Goal: Transaction & Acquisition: Book appointment/travel/reservation

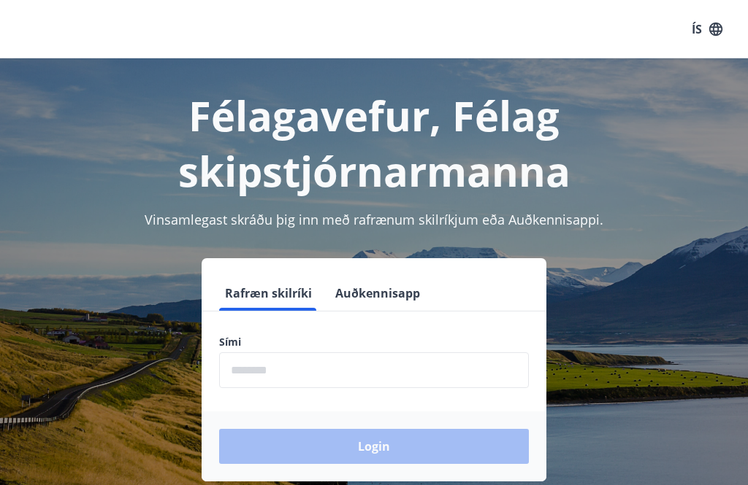
click at [337, 369] on input "phone" at bounding box center [374, 371] width 310 height 36
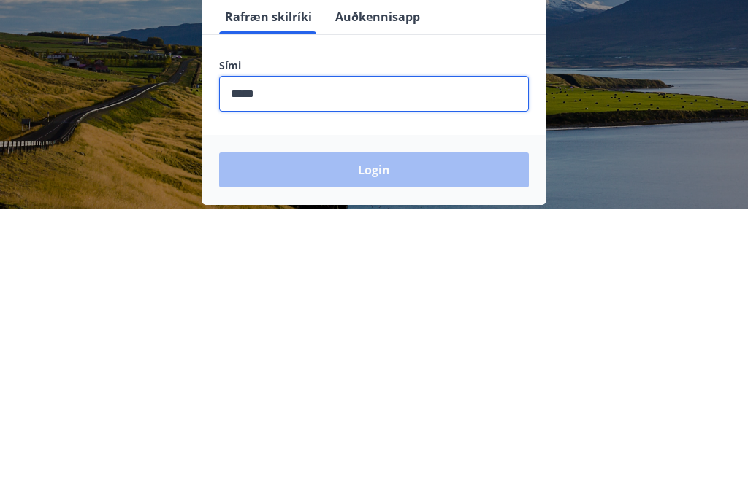
click at [622, 258] on div "Rafræn skilríki Auðkennisapp Sími ​ Login" at bounding box center [374, 369] width 713 height 223
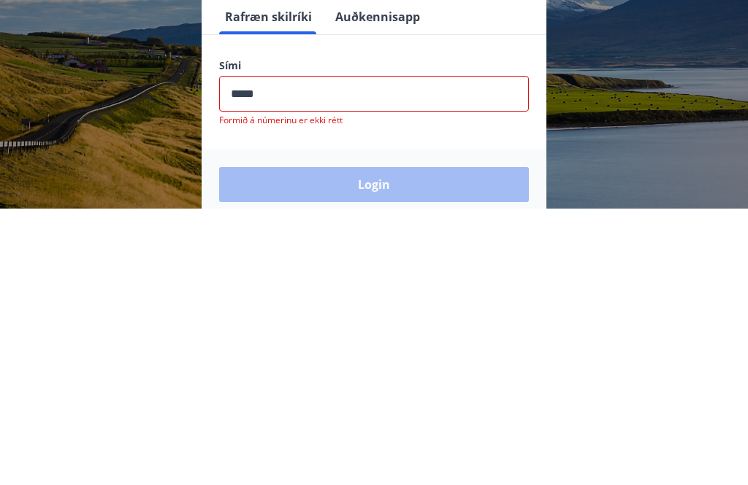
scroll to position [228, 0]
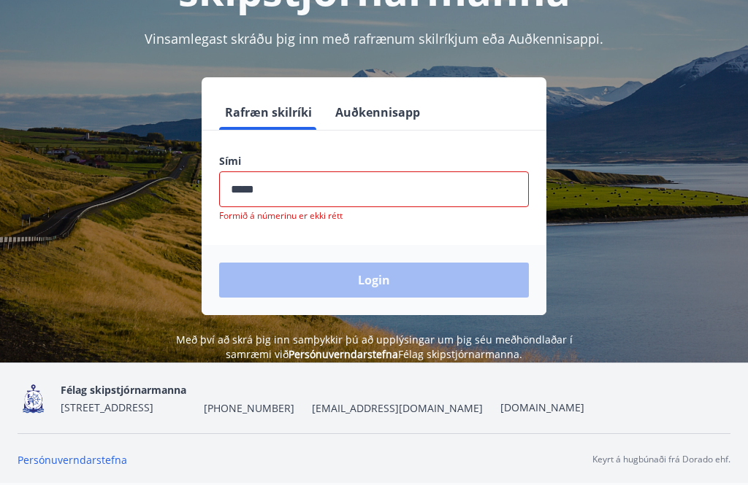
click at [447, 172] on input "phone" at bounding box center [374, 190] width 310 height 36
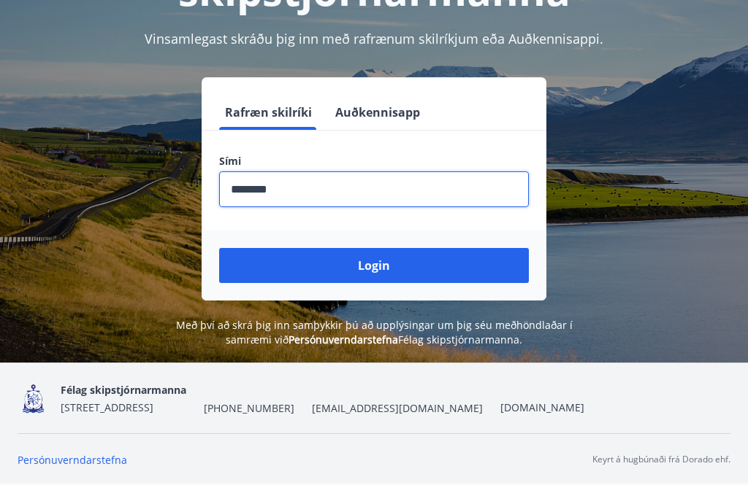
type input "********"
click at [374, 248] on button "Login" at bounding box center [374, 265] width 310 height 35
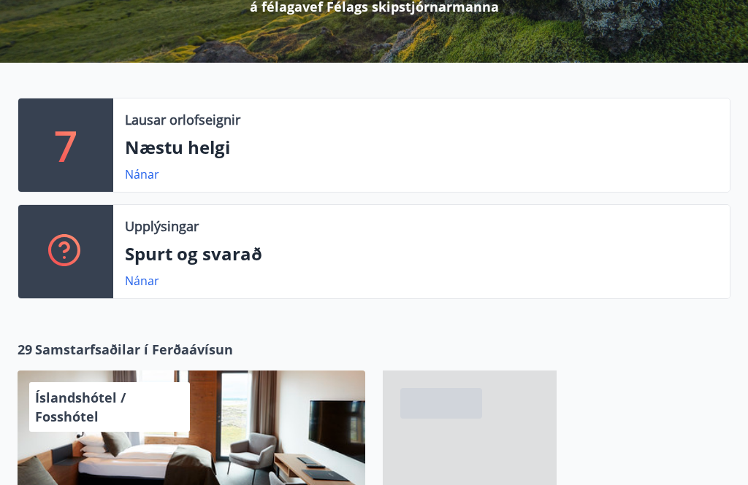
scroll to position [237, 0]
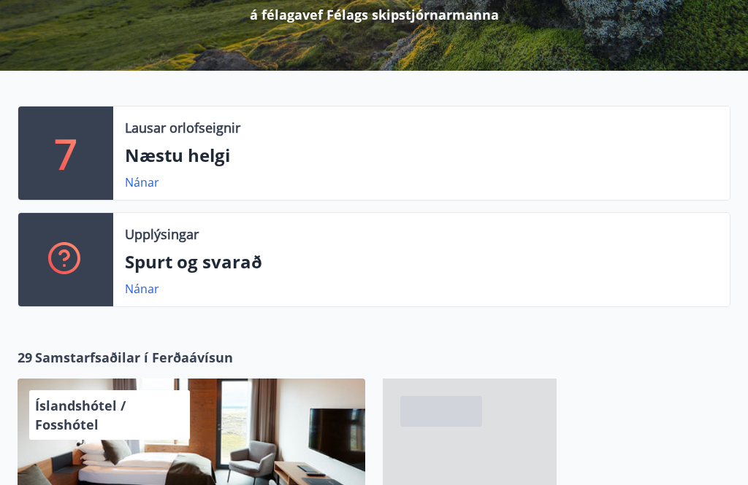
click at [90, 150] on div "7" at bounding box center [65, 153] width 95 height 93
click at [139, 186] on link "Nánar" at bounding box center [142, 182] width 34 height 16
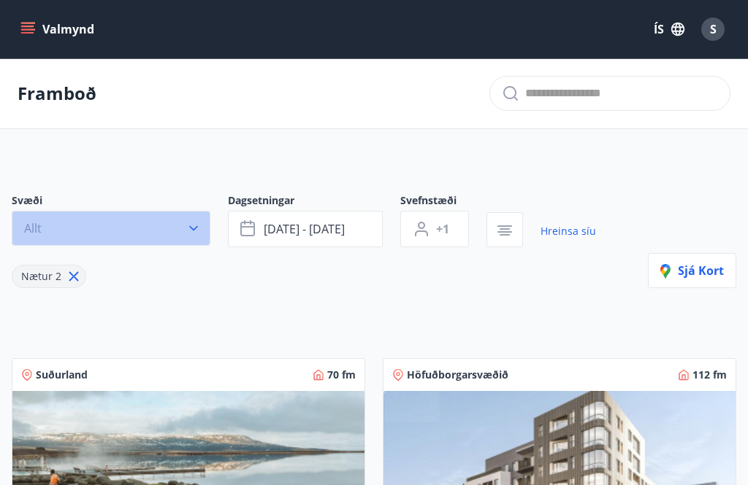
click at [183, 239] on button "Allt" at bounding box center [111, 228] width 199 height 35
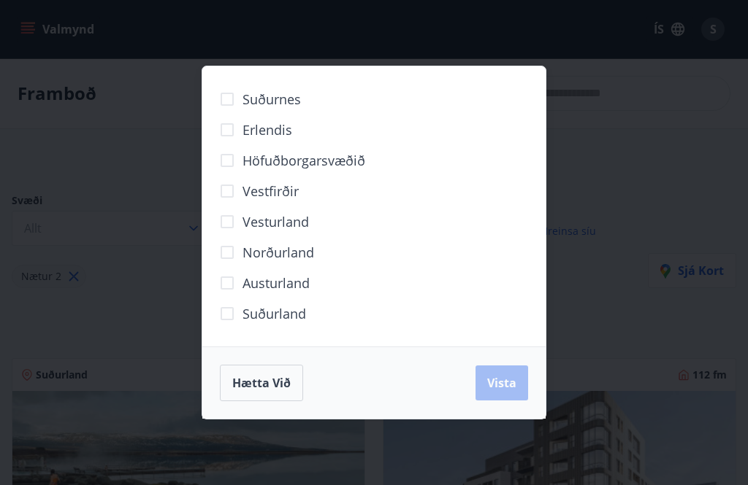
click at [335, 162] on span "Höfuðborgarsvæðið" at bounding box center [303, 160] width 123 height 19
click at [503, 384] on span "Vista" at bounding box center [501, 383] width 29 height 16
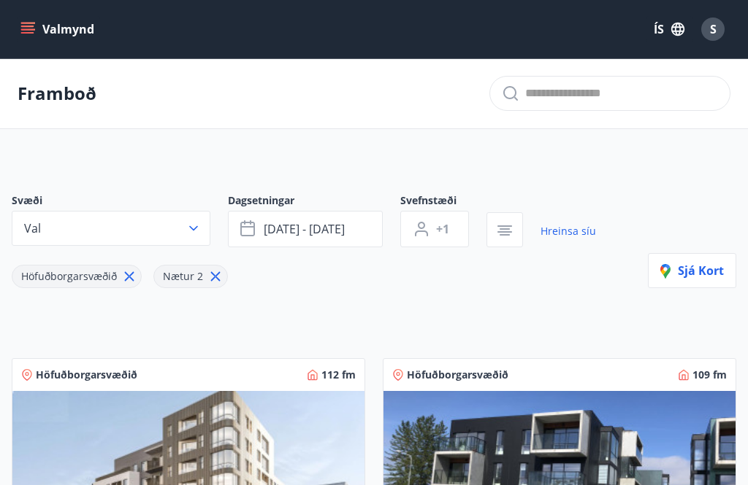
click at [215, 273] on icon at bounding box center [215, 277] width 16 height 16
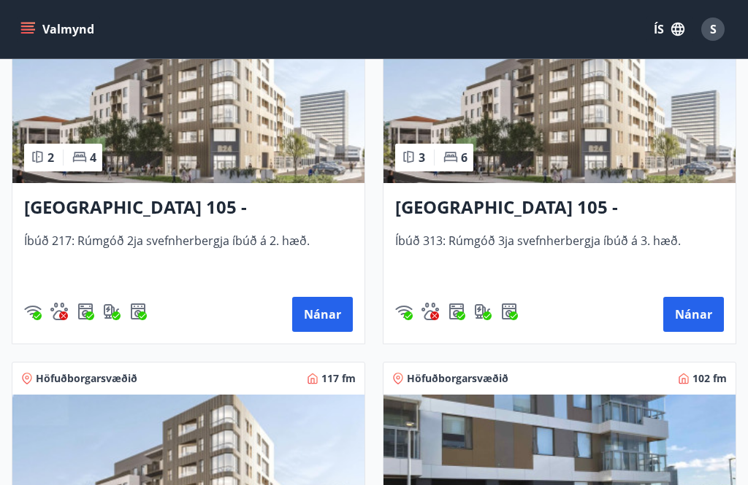
scroll to position [377, 0]
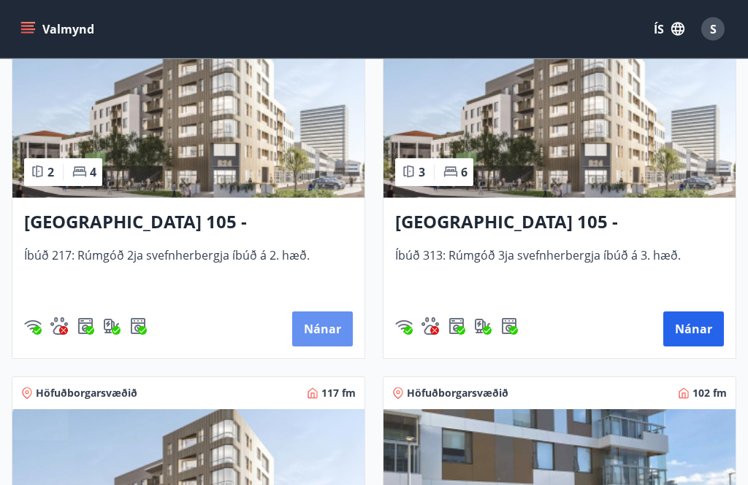
click at [315, 344] on button "Nánar" at bounding box center [322, 329] width 61 height 35
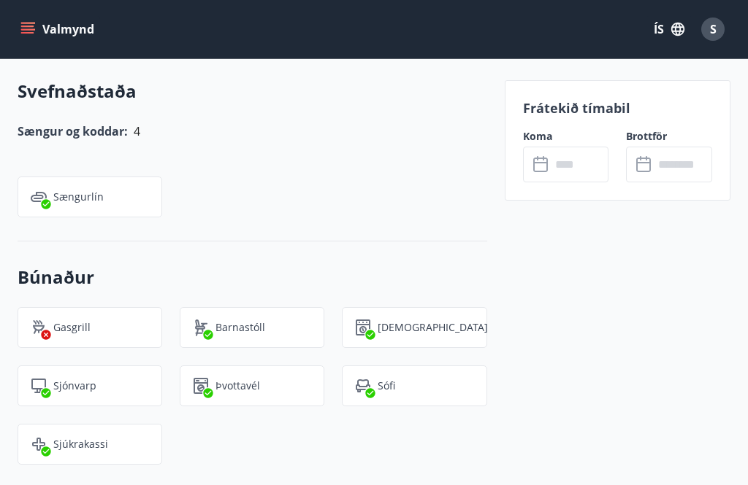
scroll to position [897, 0]
click at [553, 160] on input "text" at bounding box center [579, 165] width 58 height 36
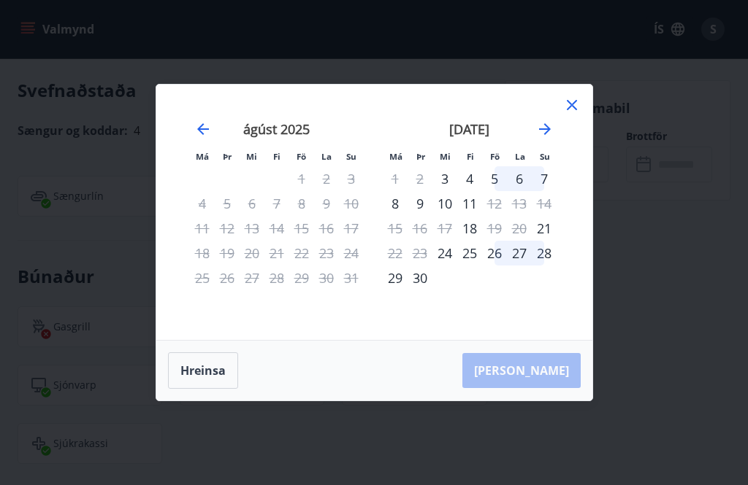
click at [494, 177] on div "5" at bounding box center [494, 178] width 25 height 25
click at [521, 177] on div "6" at bounding box center [519, 178] width 25 height 25
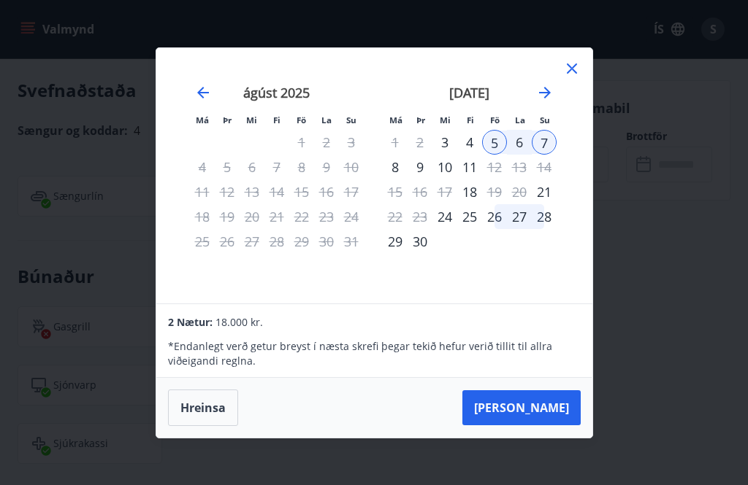
click at [518, 137] on div "6" at bounding box center [519, 142] width 25 height 25
click at [472, 139] on div "4" at bounding box center [469, 142] width 25 height 25
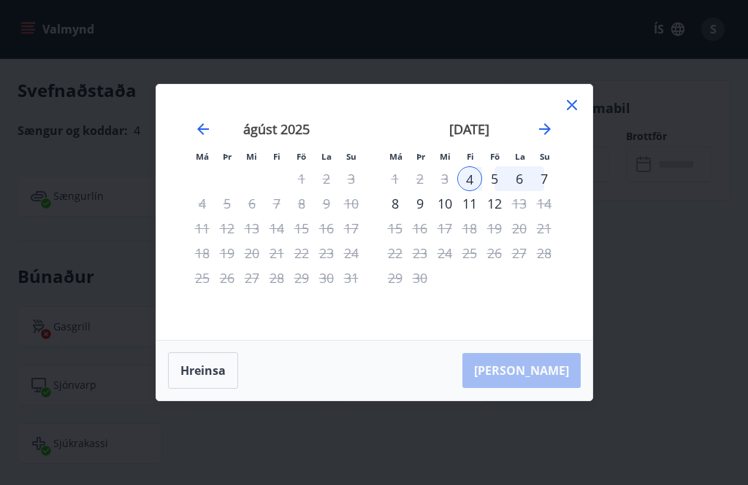
click at [200, 372] on button "Hreinsa" at bounding box center [203, 371] width 70 height 37
click at [493, 177] on div "5" at bounding box center [494, 178] width 25 height 25
click at [524, 177] on div "6" at bounding box center [519, 178] width 25 height 25
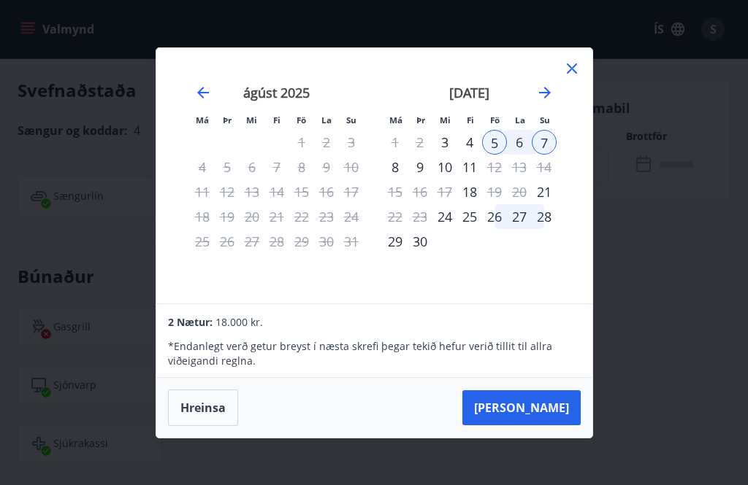
click at [519, 138] on div "6" at bounding box center [519, 142] width 25 height 25
click at [204, 408] on button "Hreinsa" at bounding box center [203, 408] width 70 height 37
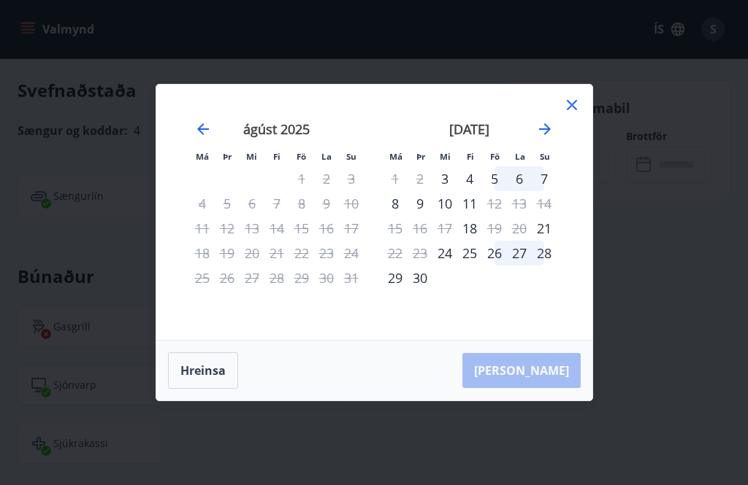
click at [576, 113] on icon at bounding box center [572, 105] width 18 height 18
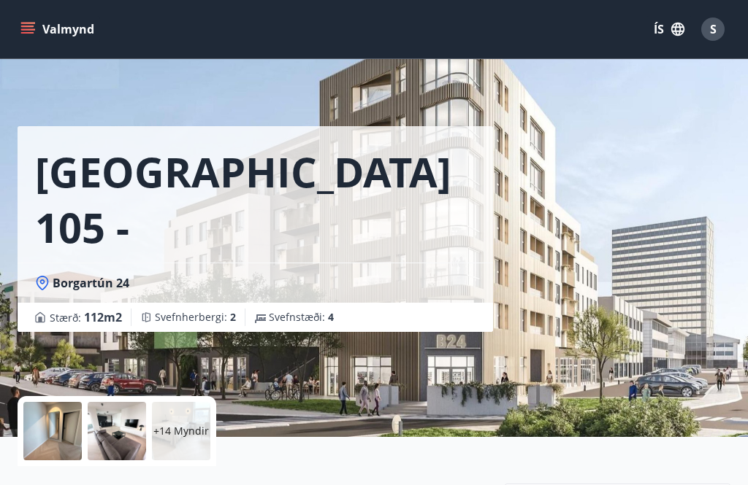
scroll to position [0, 0]
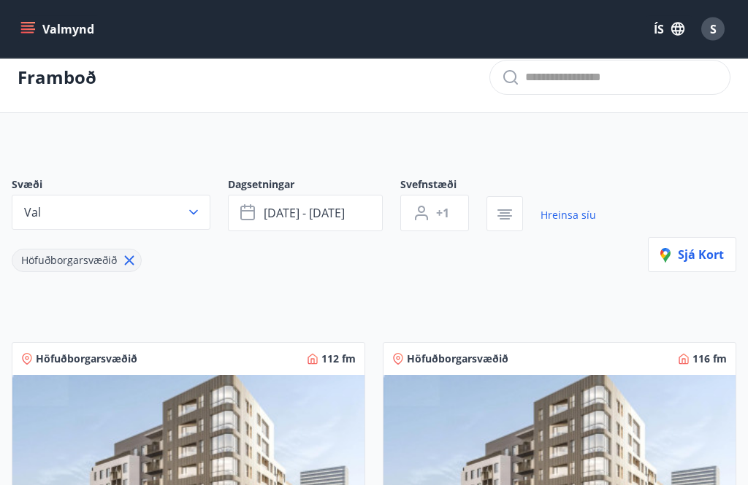
scroll to position [3, 0]
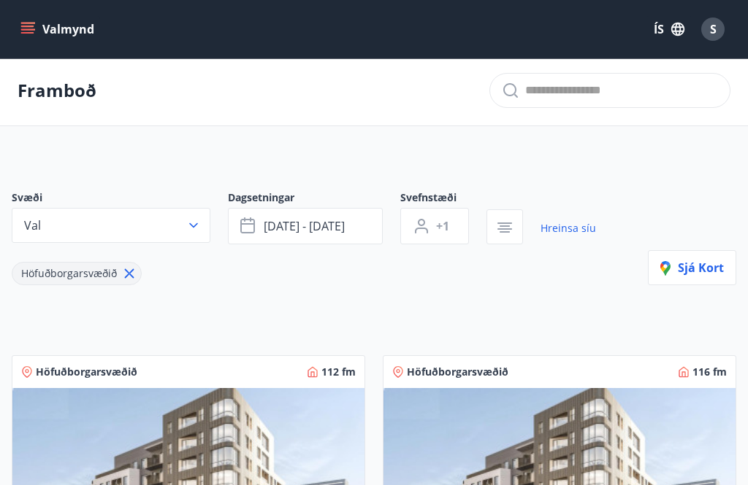
click at [204, 222] on button "Val" at bounding box center [111, 225] width 199 height 35
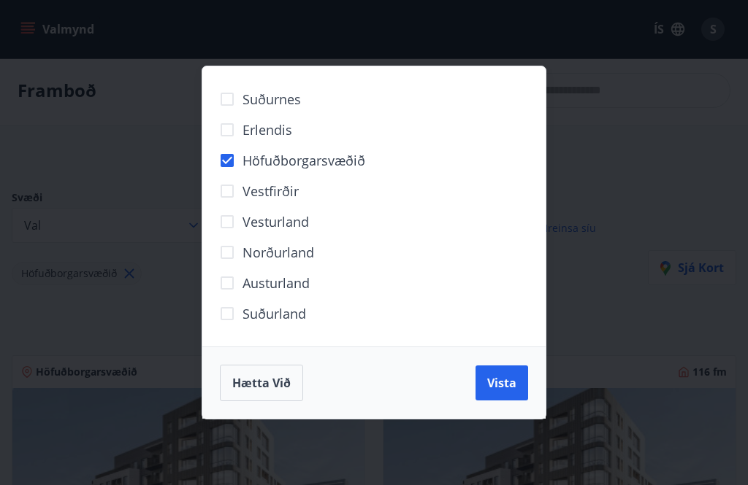
click at [514, 377] on span "Vista" at bounding box center [501, 383] width 29 height 16
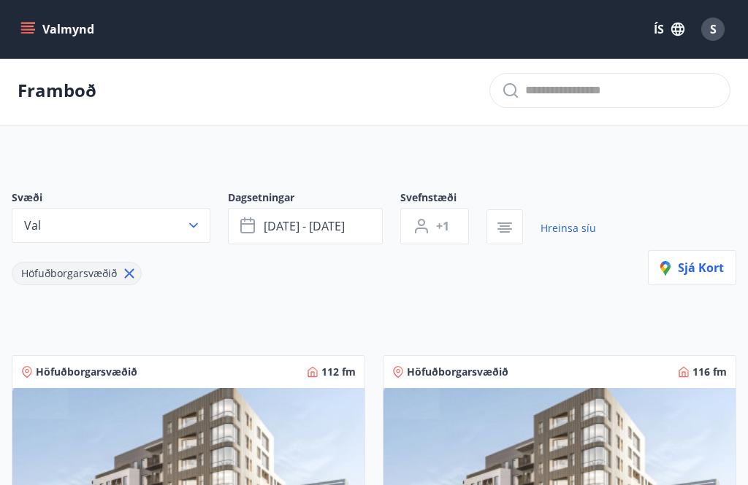
click at [503, 229] on icon "button" at bounding box center [504, 229] width 15 height 1
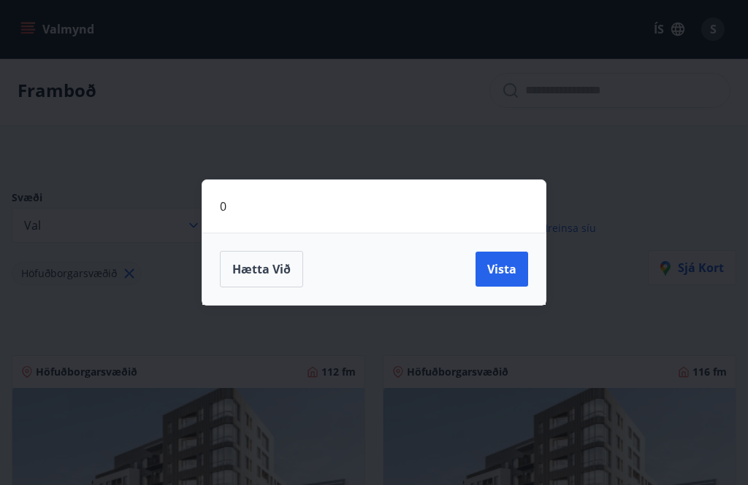
click at [507, 277] on button "Vista" at bounding box center [501, 269] width 53 height 35
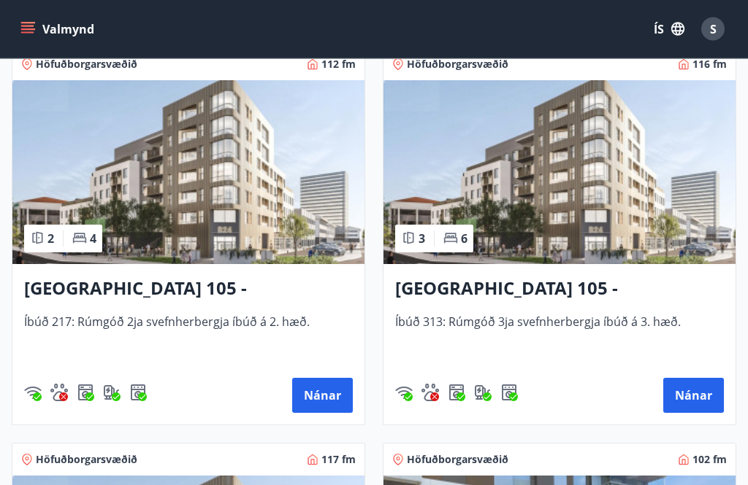
scroll to position [313, 0]
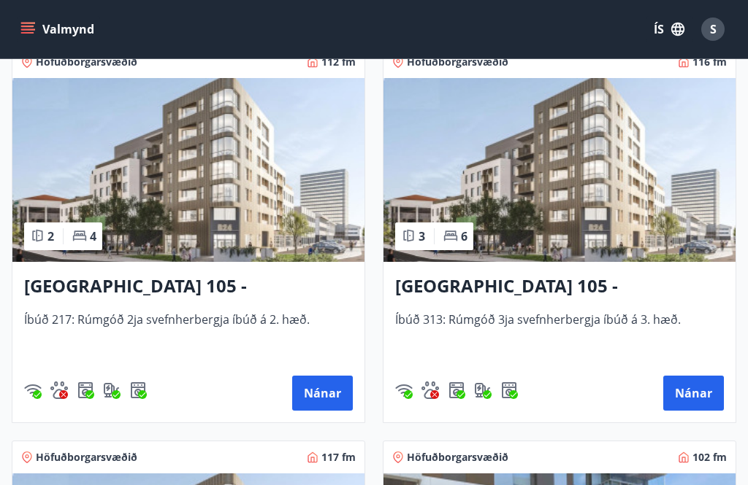
click at [705, 393] on button "Nánar" at bounding box center [693, 393] width 61 height 35
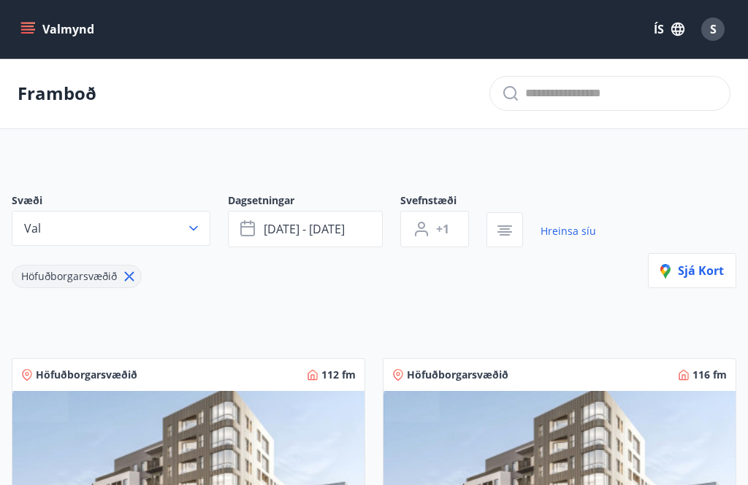
scroll to position [196, 0]
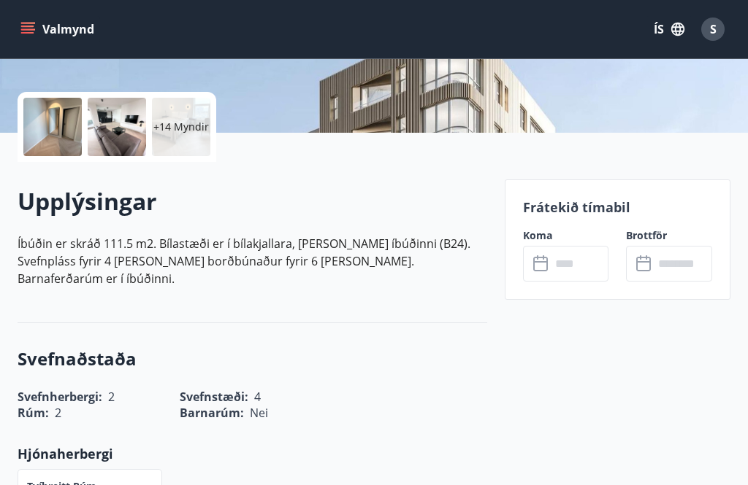
scroll to position [318, 0]
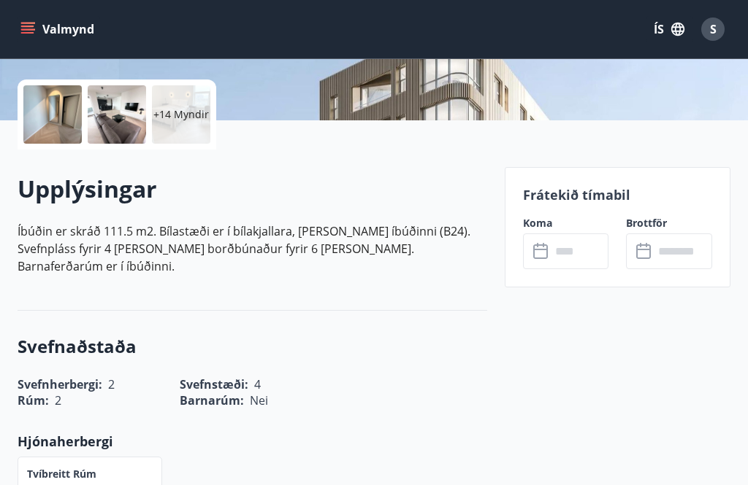
click at [542, 255] on icon at bounding box center [542, 252] width 18 height 18
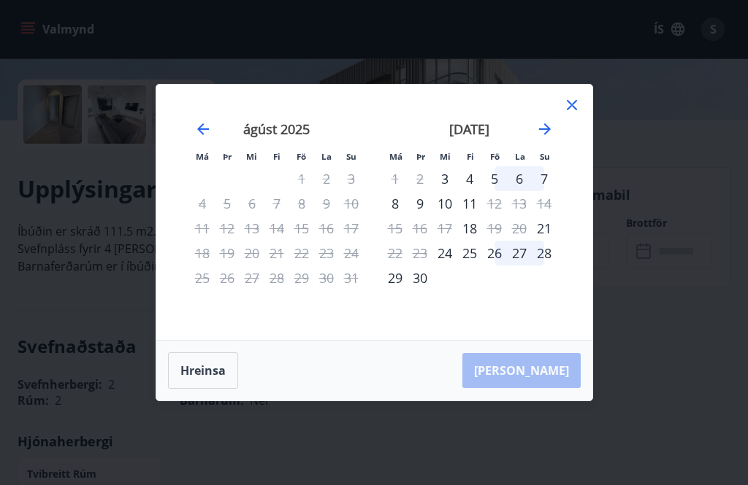
click at [449, 191] on div "3" at bounding box center [444, 178] width 25 height 25
click at [447, 191] on div "3" at bounding box center [444, 178] width 25 height 25
click at [439, 191] on div "3" at bounding box center [444, 178] width 25 height 25
click at [467, 191] on div "4" at bounding box center [469, 178] width 25 height 25
click at [474, 191] on div "4" at bounding box center [469, 178] width 25 height 25
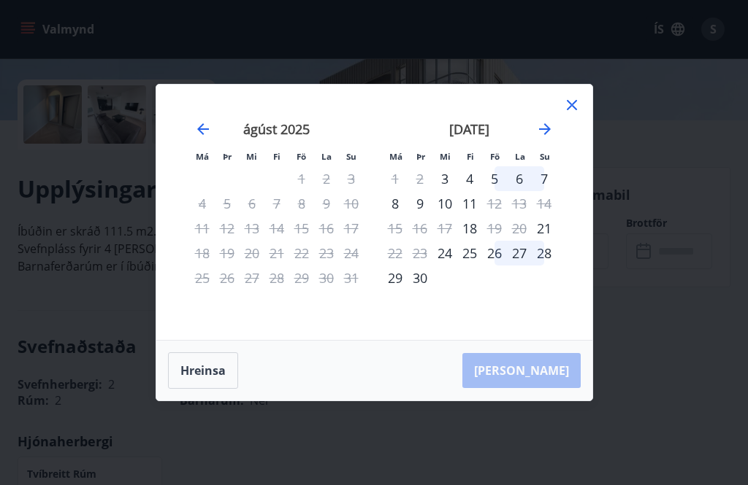
click at [495, 191] on div "5" at bounding box center [494, 178] width 25 height 25
click at [518, 191] on div "6" at bounding box center [519, 178] width 25 height 25
click at [195, 389] on button "Hreinsa" at bounding box center [203, 371] width 70 height 37
click at [453, 191] on div "3" at bounding box center [444, 178] width 25 height 25
click at [523, 191] on div "6" at bounding box center [519, 178] width 25 height 25
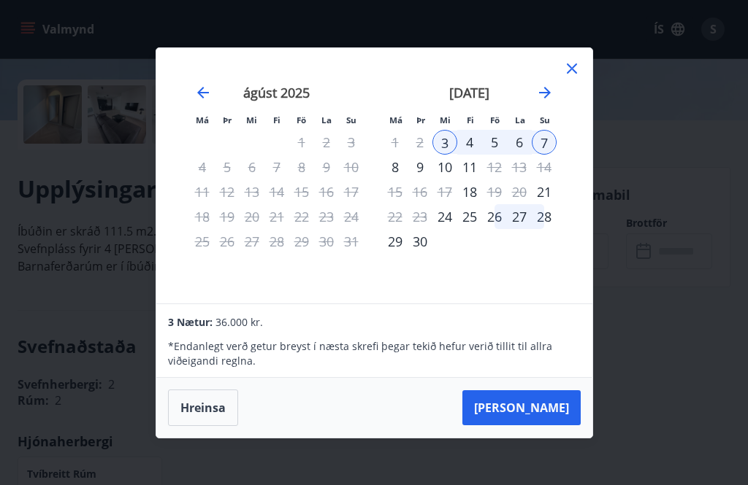
click at [472, 155] on div "4" at bounding box center [469, 142] width 25 height 25
click at [442, 155] on div "3" at bounding box center [444, 142] width 25 height 25
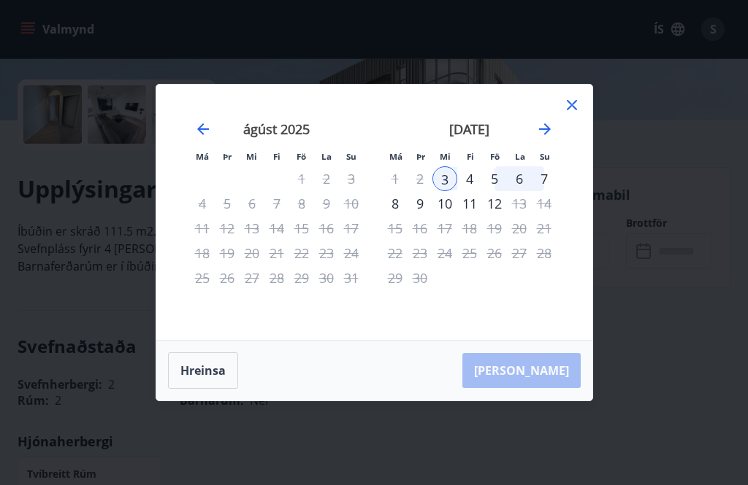
click at [545, 191] on div "7" at bounding box center [543, 178] width 25 height 25
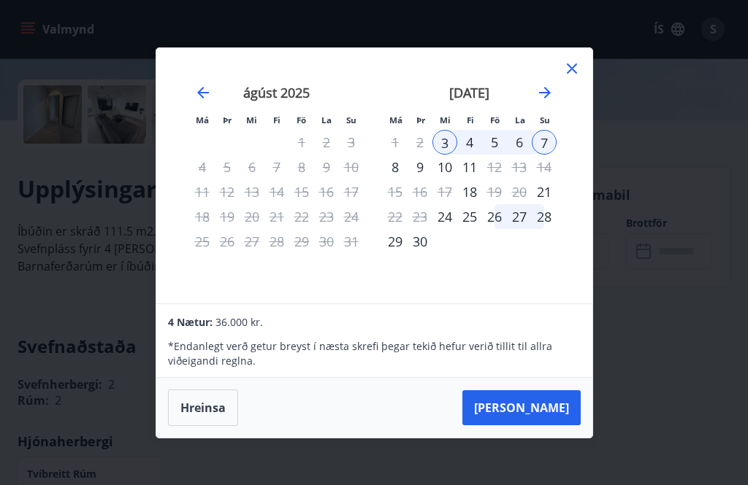
click at [569, 77] on icon at bounding box center [572, 69] width 18 height 18
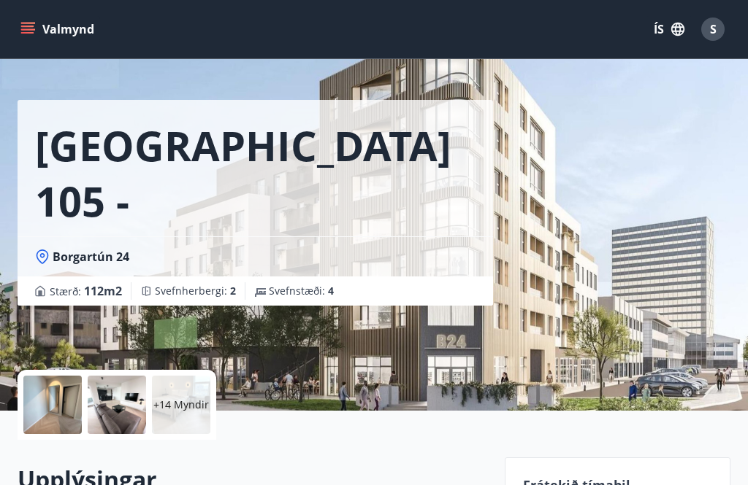
scroll to position [0, 0]
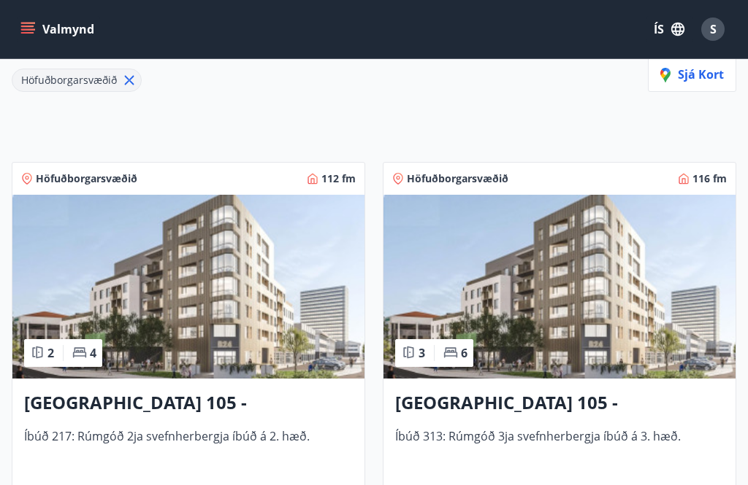
scroll to position [166, 0]
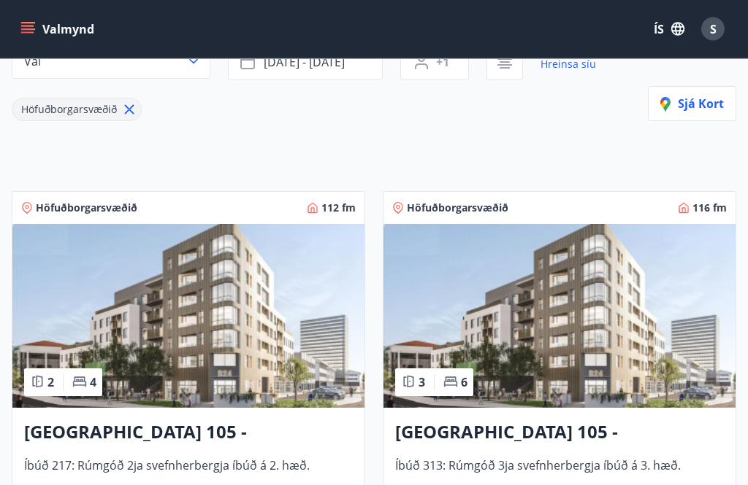
click at [623, 335] on img at bounding box center [559, 317] width 352 height 184
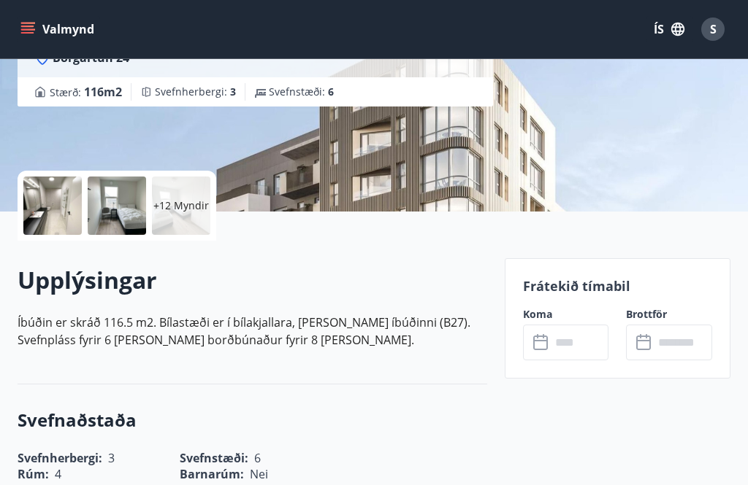
scroll to position [257, 0]
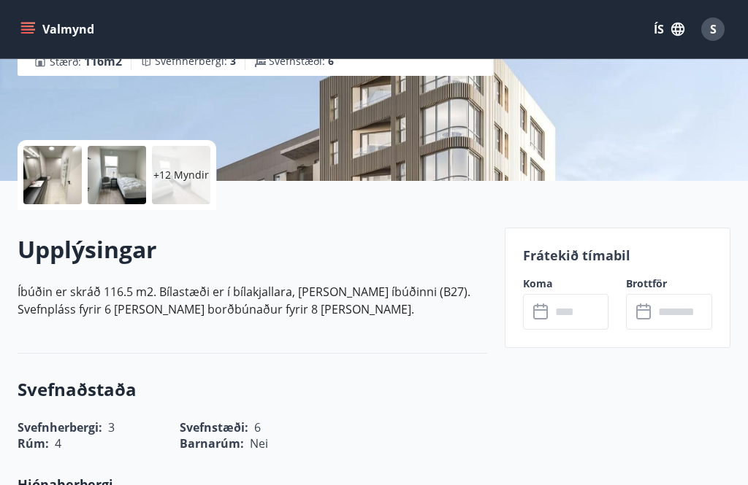
click at [550, 310] on input "text" at bounding box center [579, 312] width 58 height 36
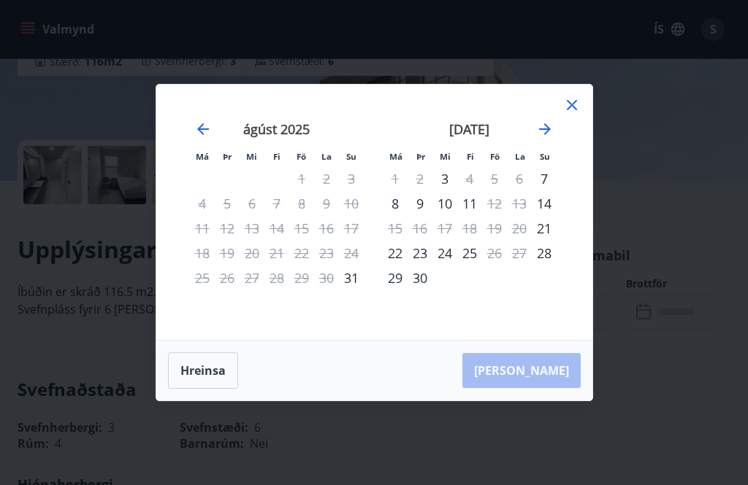
click at [576, 114] on icon at bounding box center [572, 105] width 18 height 18
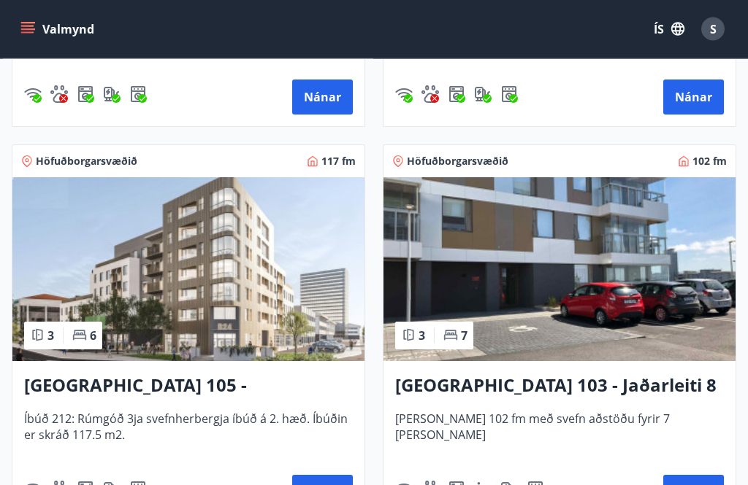
scroll to position [610, 0]
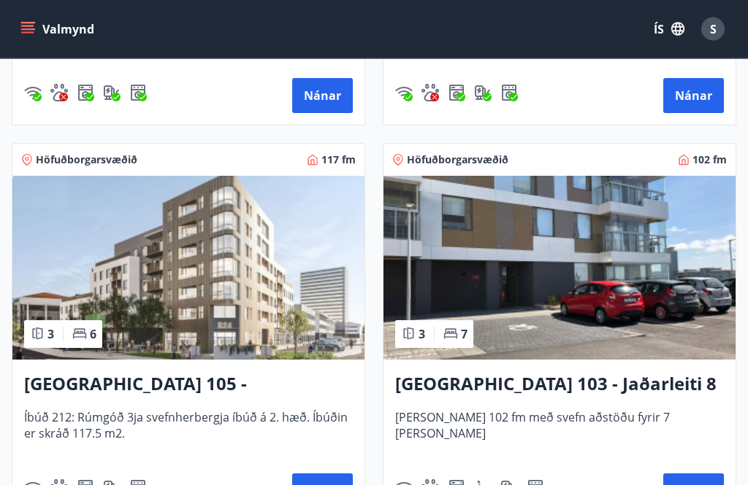
click at [328, 485] on button "Nánar" at bounding box center [322, 492] width 61 height 35
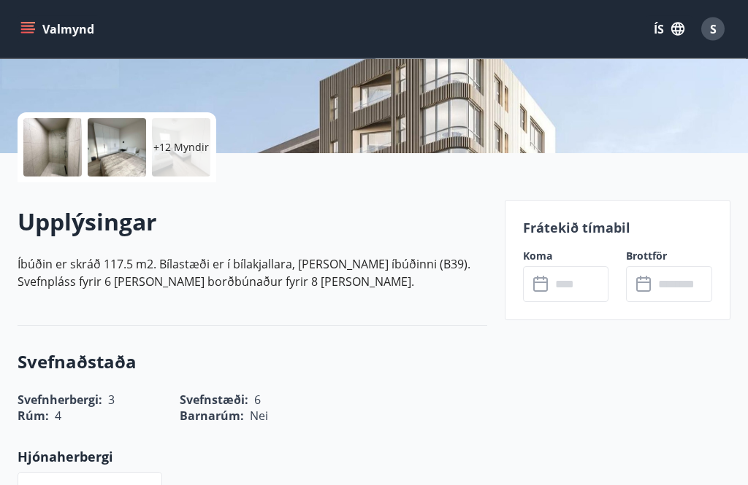
scroll to position [285, 0]
click at [552, 283] on input "text" at bounding box center [579, 284] width 58 height 36
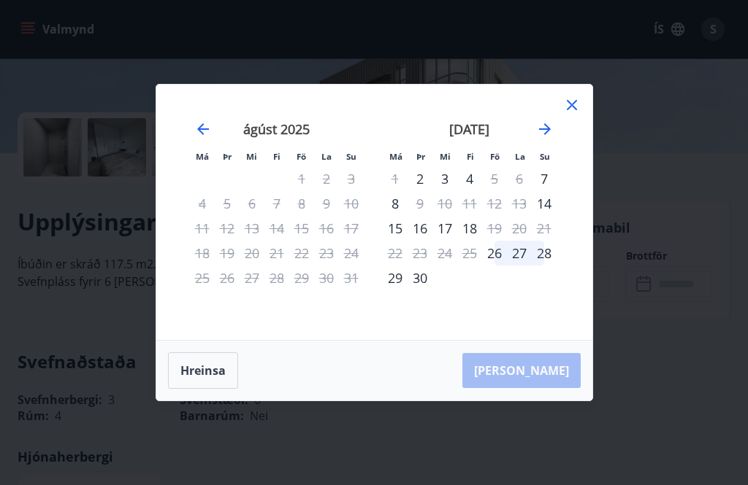
click at [421, 191] on div "2" at bounding box center [419, 178] width 25 height 25
click at [424, 191] on div "2" at bounding box center [419, 178] width 25 height 25
click at [494, 191] on div "5" at bounding box center [494, 178] width 25 height 25
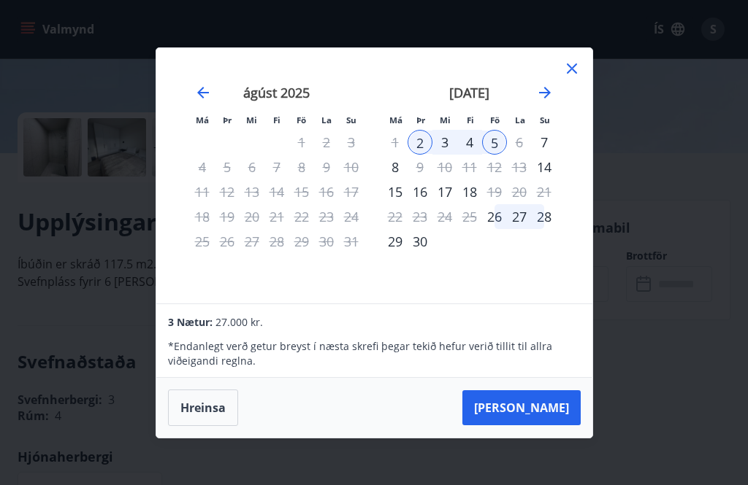
click at [521, 155] on div "6" at bounding box center [519, 142] width 25 height 25
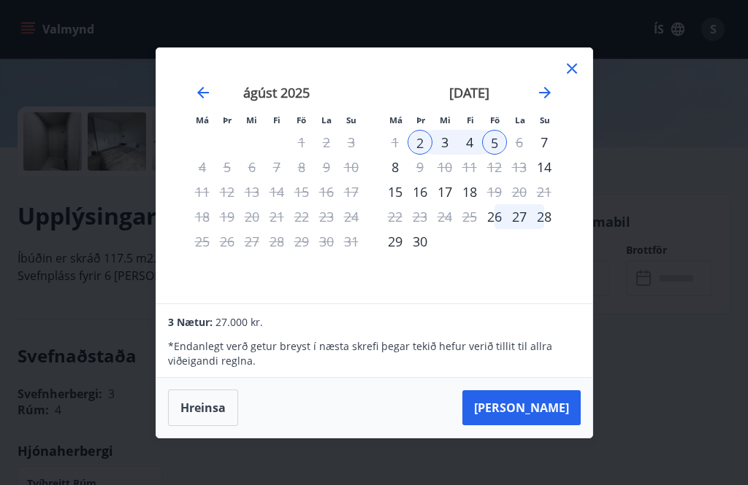
click at [494, 155] on div "5" at bounding box center [494, 142] width 25 height 25
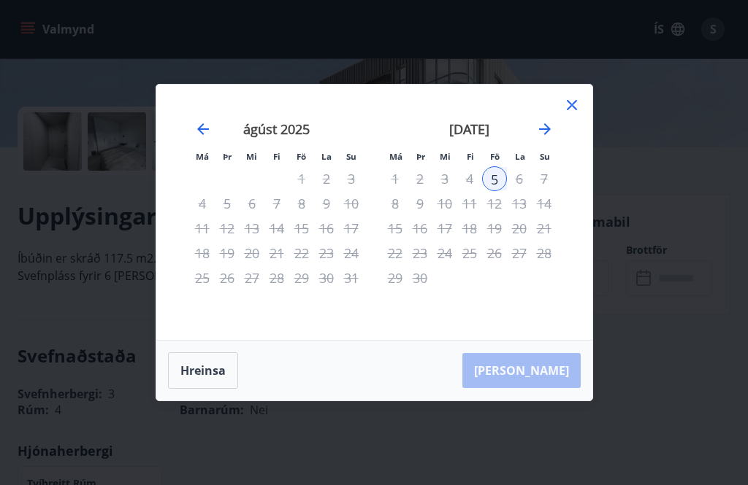
click at [489, 138] on strong "[DATE]" at bounding box center [469, 129] width 40 height 18
click at [210, 389] on button "Hreinsa" at bounding box center [203, 371] width 70 height 37
click at [424, 191] on div "2" at bounding box center [419, 178] width 25 height 25
click at [207, 389] on button "Hreinsa" at bounding box center [203, 371] width 70 height 37
click at [450, 216] on div "10" at bounding box center [444, 203] width 25 height 25
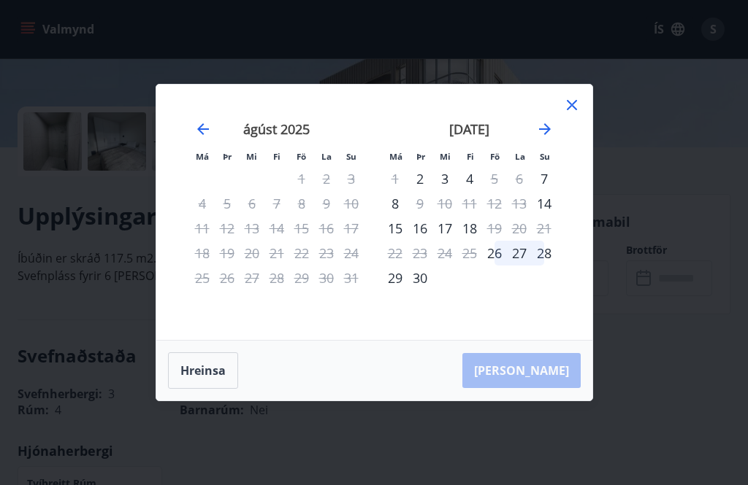
click at [207, 389] on button "Hreinsa" at bounding box center [203, 371] width 70 height 37
click at [496, 191] on div "5" at bounding box center [494, 178] width 25 height 25
click at [421, 191] on div "2" at bounding box center [419, 178] width 25 height 25
click at [498, 191] on div "5" at bounding box center [494, 178] width 25 height 25
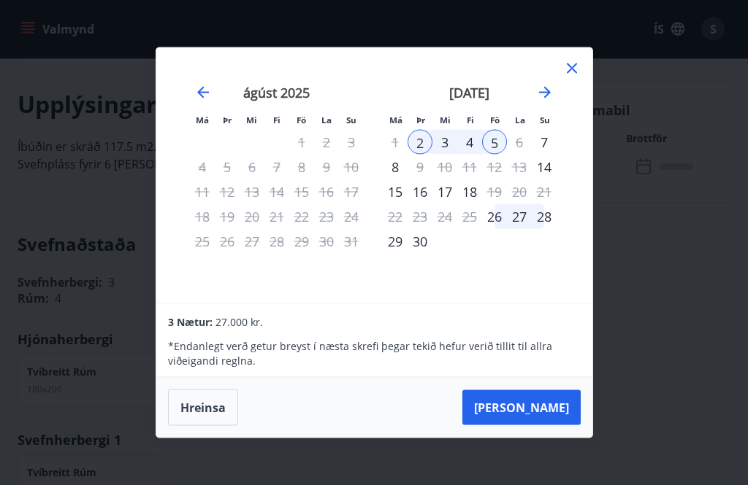
scroll to position [399, 0]
click at [550, 426] on button "[PERSON_NAME]" at bounding box center [521, 408] width 118 height 35
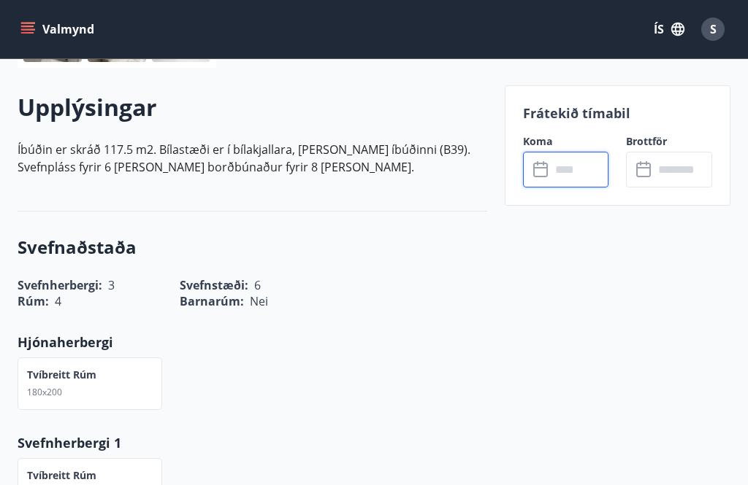
type input "******"
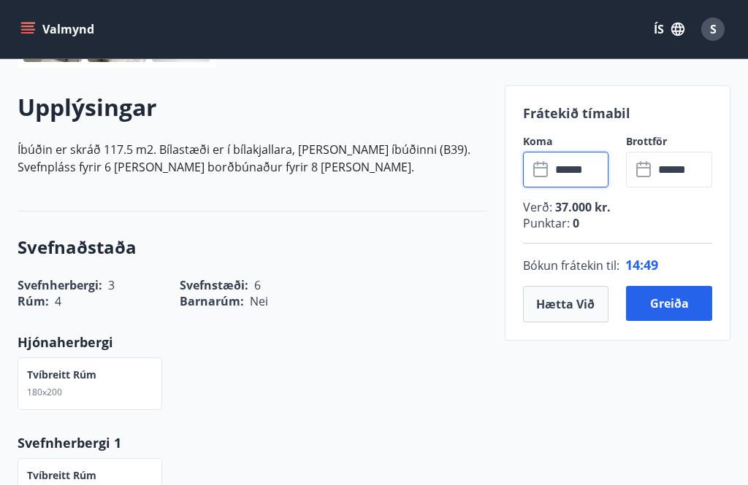
click at [672, 304] on button "Greiða" at bounding box center [669, 303] width 86 height 35
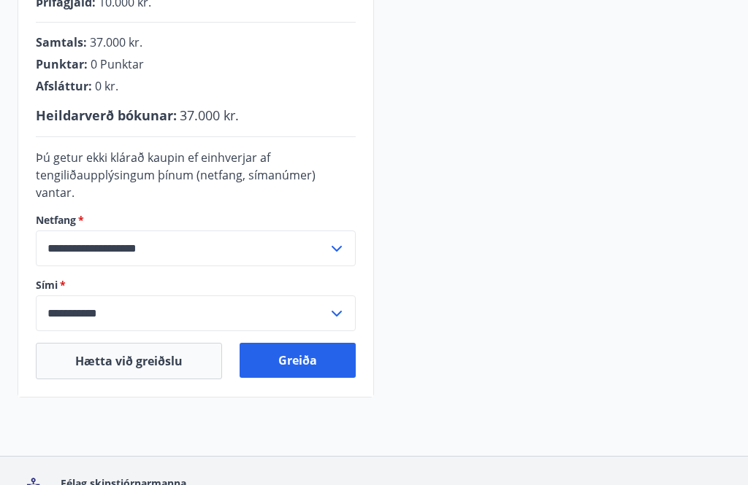
scroll to position [407, 0]
click at [305, 348] on button "Greiða" at bounding box center [297, 360] width 116 height 35
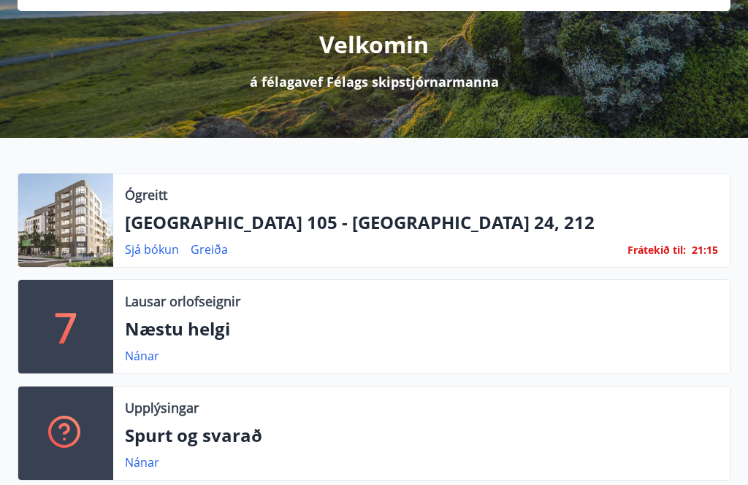
scroll to position [171, 0]
click at [57, 212] on div at bounding box center [65, 220] width 95 height 93
click at [173, 195] on div "Ógreitt" at bounding box center [149, 194] width 48 height 19
click at [217, 255] on link "Greiða" at bounding box center [209, 250] width 37 height 16
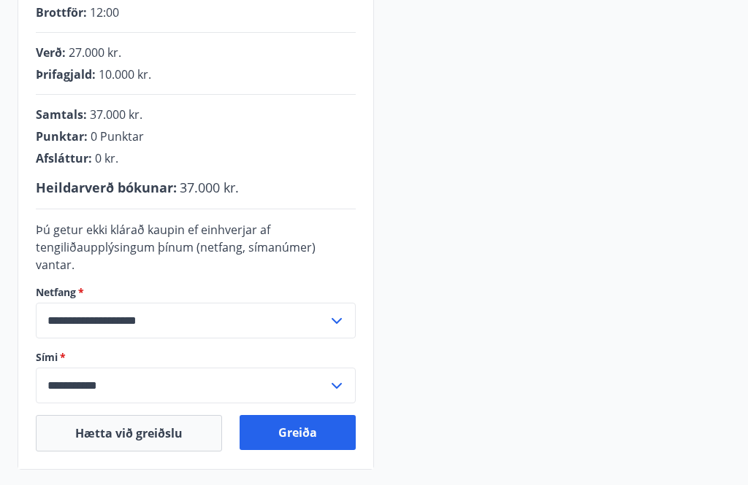
scroll to position [335, 0]
click at [301, 418] on button "Greiða" at bounding box center [297, 432] width 116 height 35
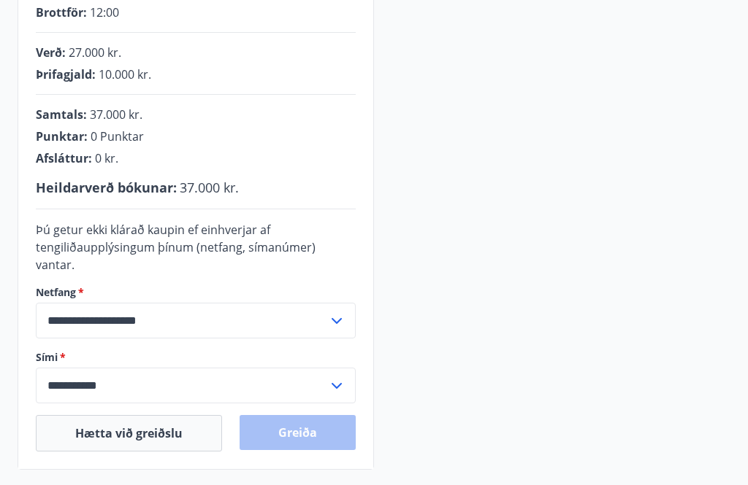
click at [308, 419] on div "Greiða" at bounding box center [297, 433] width 116 height 37
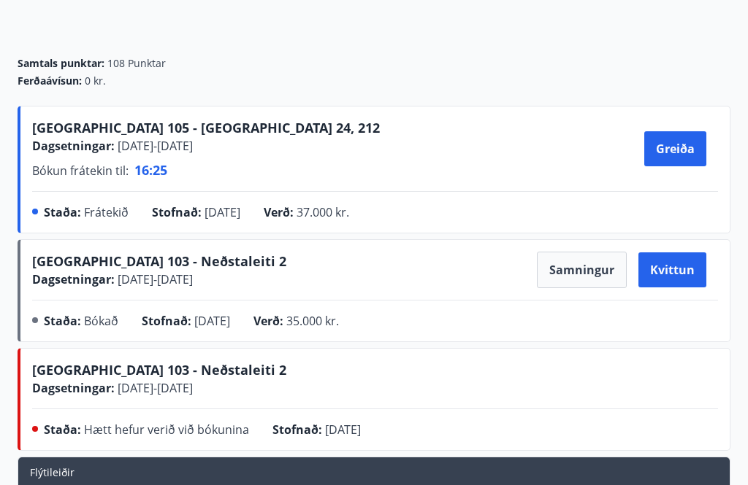
scroll to position [120, 0]
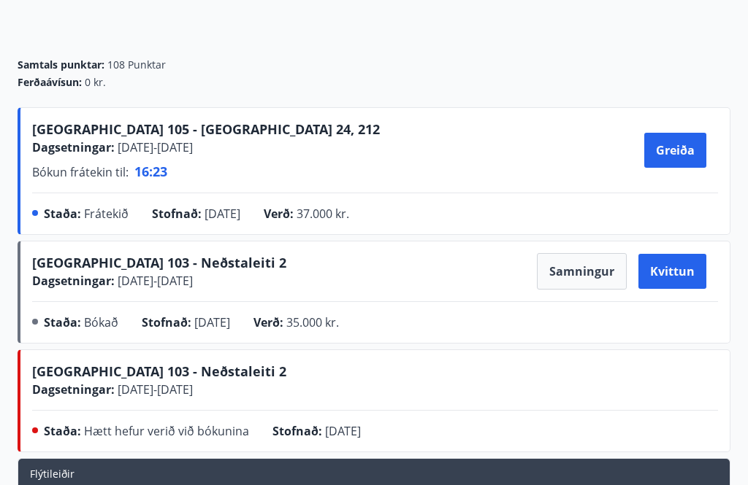
click at [677, 155] on button "Greiða" at bounding box center [675, 150] width 62 height 35
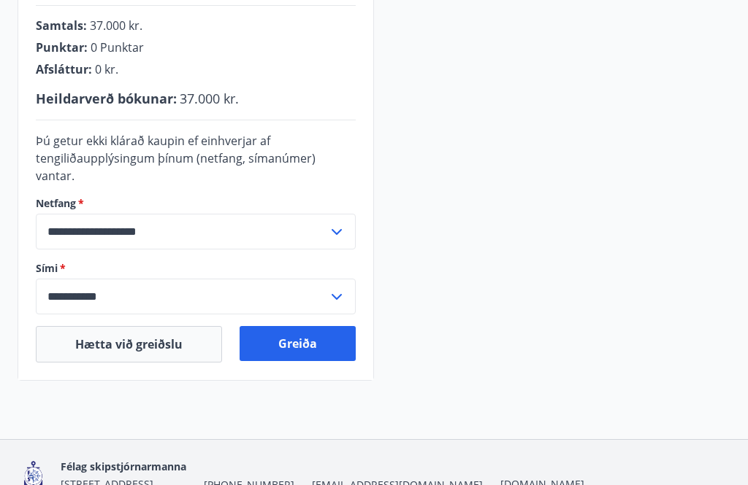
scroll to position [437, 0]
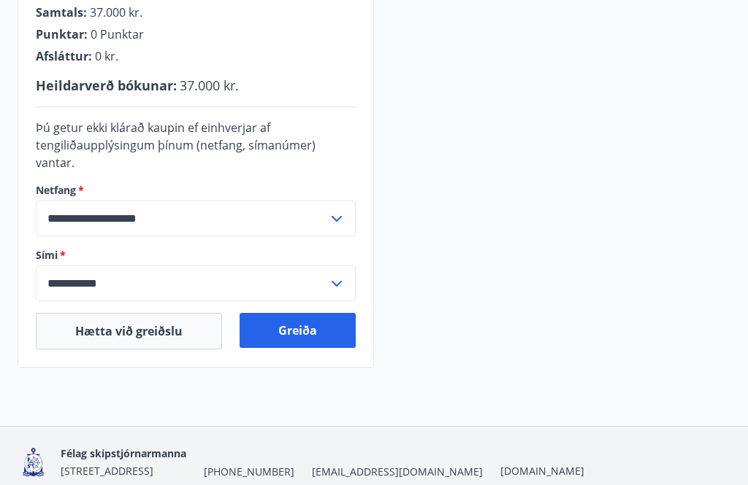
click at [299, 320] on button "Greiða" at bounding box center [297, 330] width 116 height 35
